Goal: Complete application form

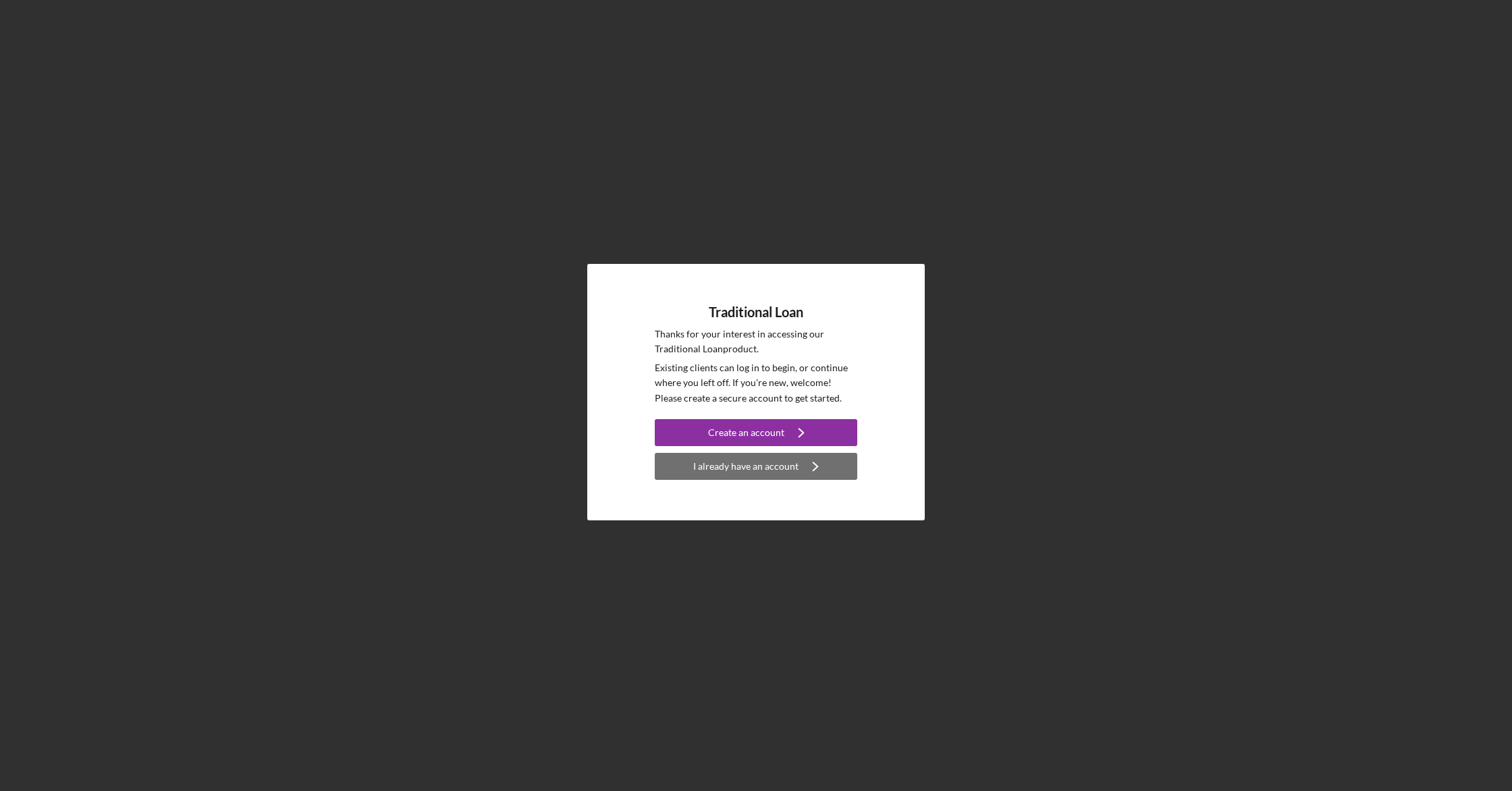
click at [803, 466] on icon "Icon/Navigate" at bounding box center [815, 466] width 34 height 34
